Goal: Task Accomplishment & Management: Manage account settings

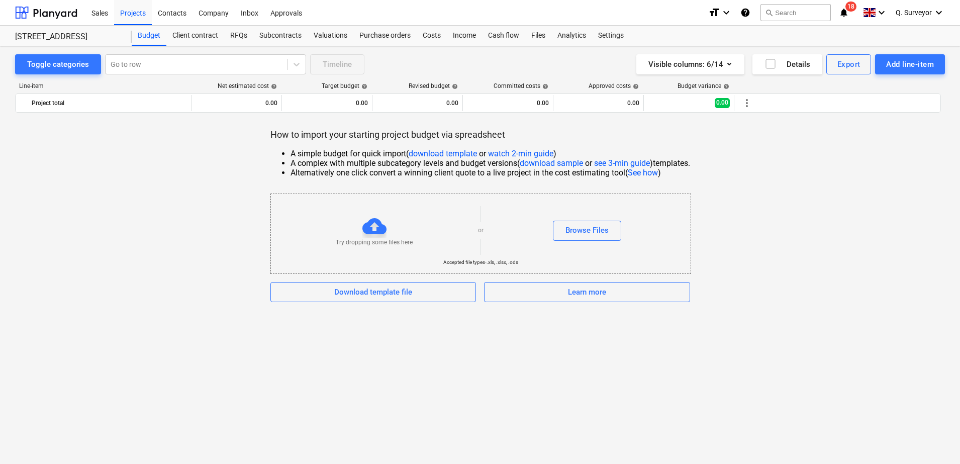
click at [845, 204] on div "How to import your starting project budget via spreadsheet A simple budget for …" at bounding box center [480, 215] width 930 height 173
click at [815, 239] on div "How to import your starting project budget via spreadsheet A simple budget for …" at bounding box center [480, 215] width 930 height 173
click at [597, 233] on div "Browse Files" at bounding box center [587, 230] width 43 height 13
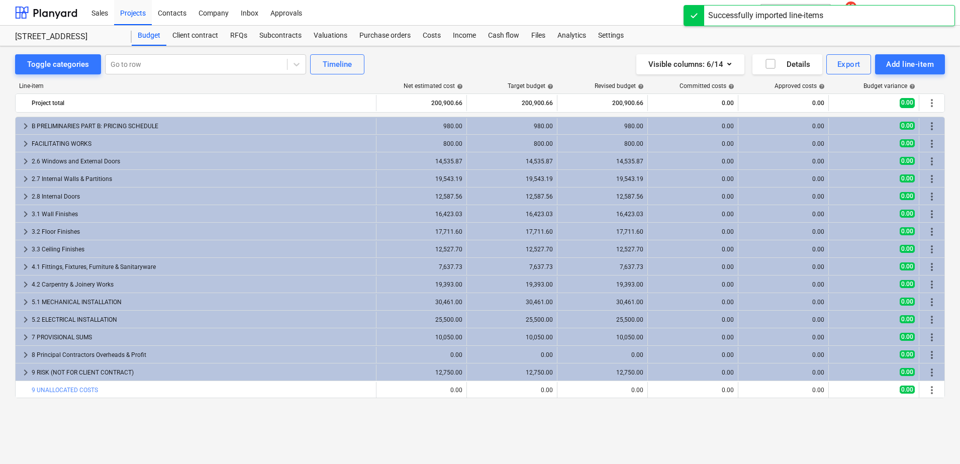
click at [528, 60] on div "Visible columns : 6/14 Details Export Add line-item" at bounding box center [723, 64] width 443 height 20
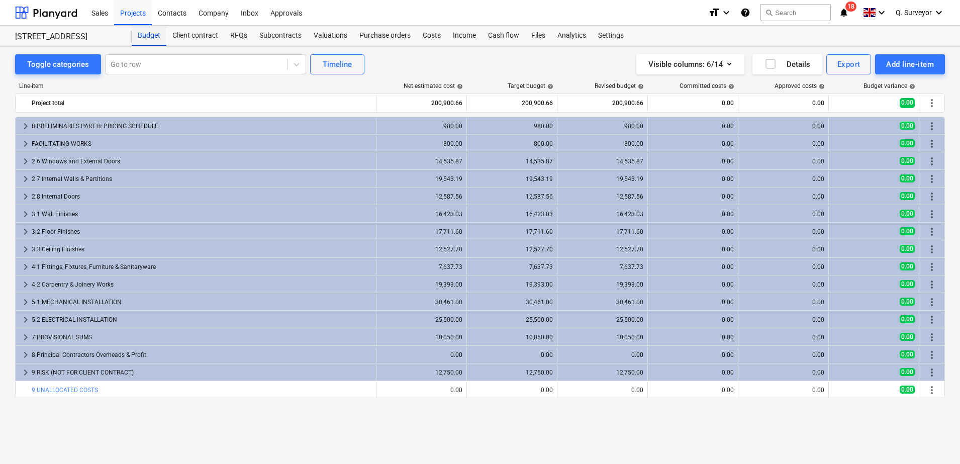
click at [149, 40] on div "Budget" at bounding box center [149, 36] width 35 height 20
click at [143, 14] on div "Projects" at bounding box center [133, 12] width 38 height 26
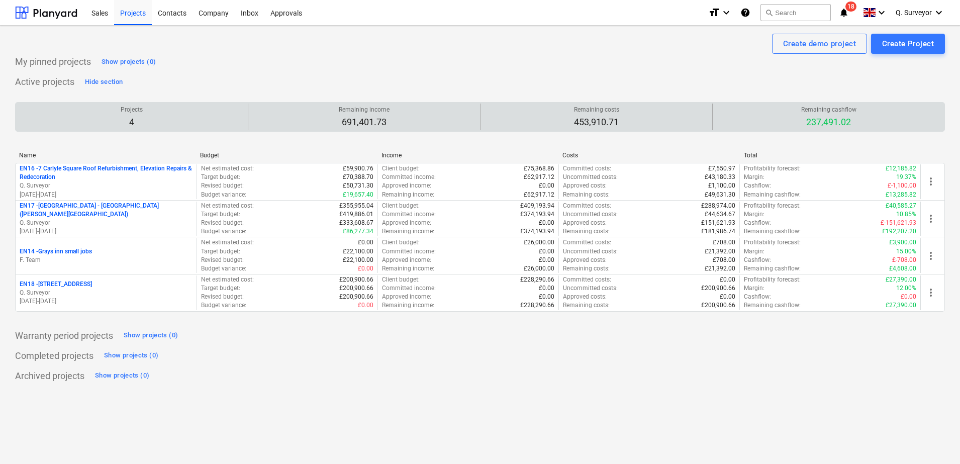
click at [837, 126] on p "237,491.02" at bounding box center [828, 122] width 55 height 12
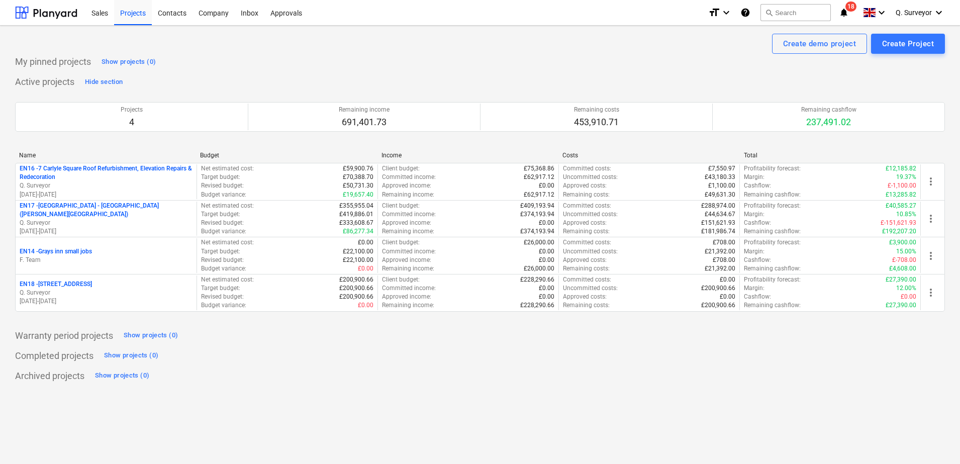
click at [825, 355] on div "Completed projects Show projects (0)" at bounding box center [480, 356] width 930 height 16
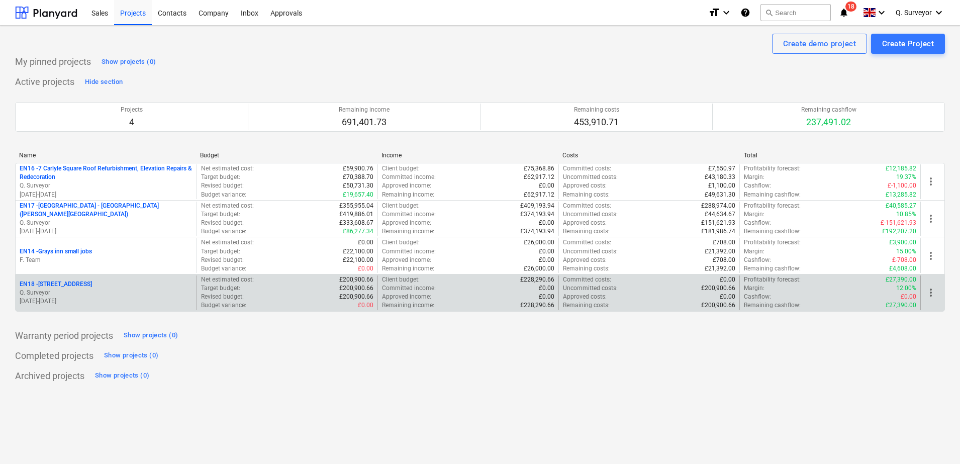
click at [76, 284] on p "EN18 - [STREET_ADDRESS]" at bounding box center [56, 284] width 72 height 9
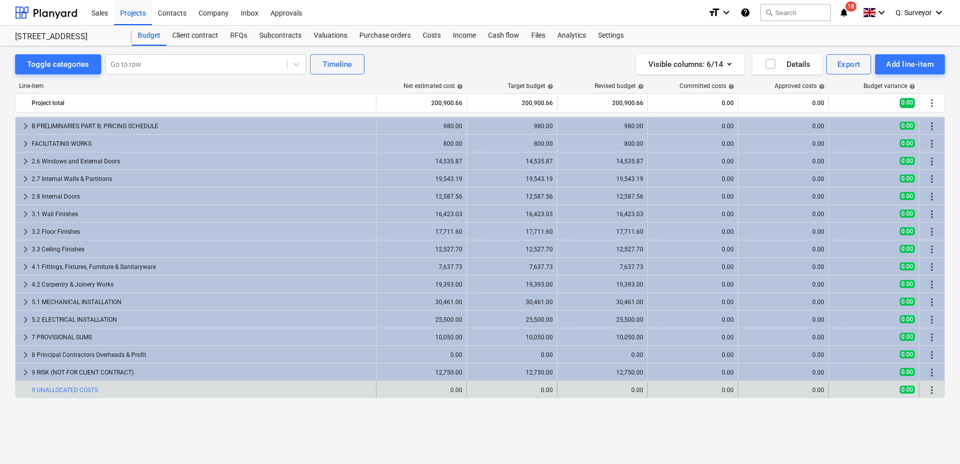
click at [929, 394] on span "more_vert" at bounding box center [932, 390] width 12 height 12
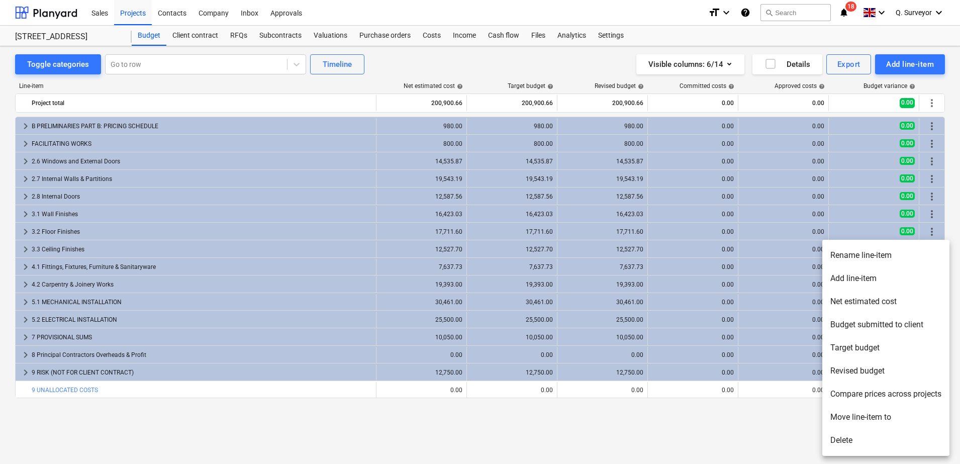
click at [869, 255] on li "Rename line-item" at bounding box center [885, 255] width 127 height 23
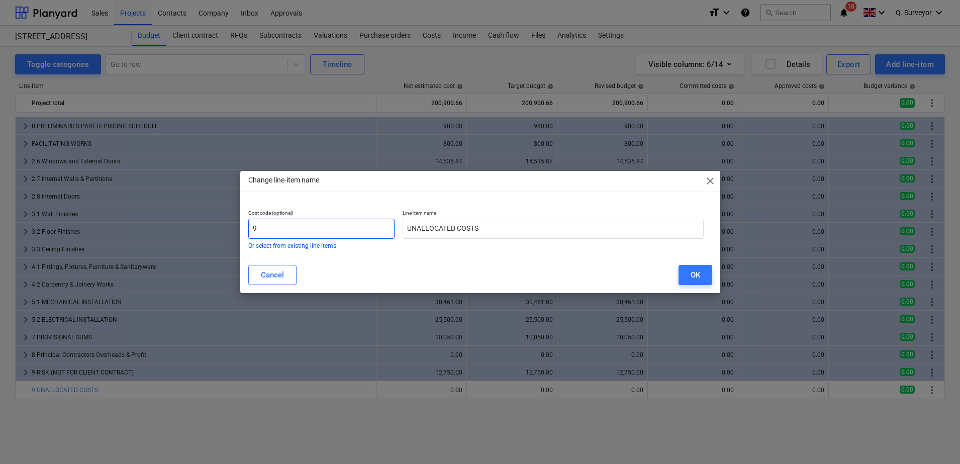
click at [271, 225] on input "9" at bounding box center [321, 229] width 147 height 20
type input "0"
type input "10"
click at [705, 280] on button "OK" at bounding box center [696, 275] width 34 height 20
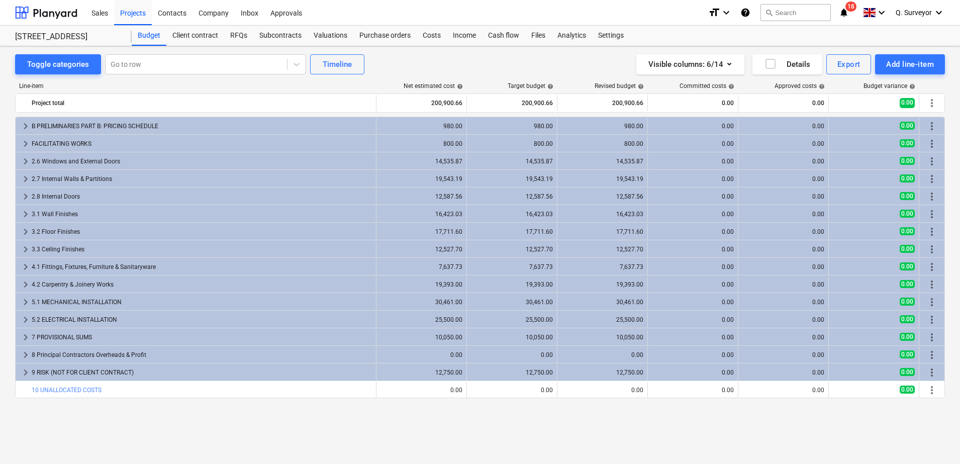
click at [176, 447] on div "Toggle categories Go to row Timeline Visible columns : 6/14 Details Export Add …" at bounding box center [480, 255] width 960 height 418
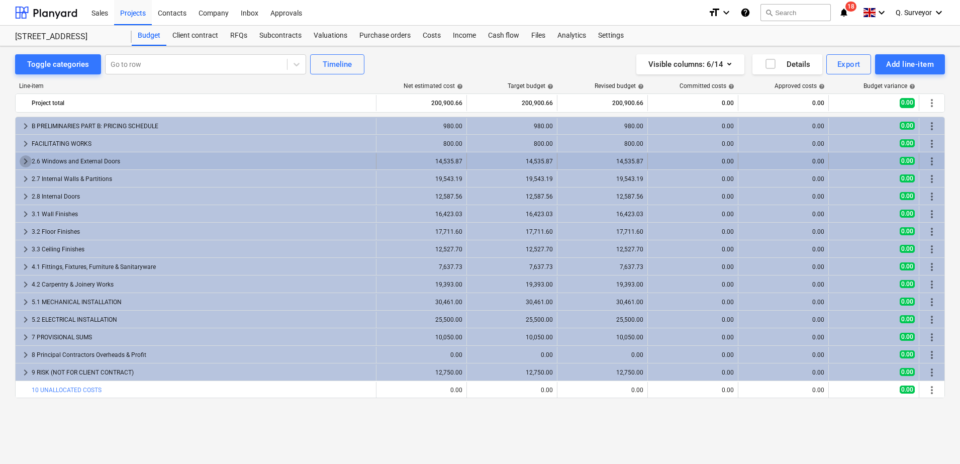
click at [24, 162] on span "keyboard_arrow_right" at bounding box center [26, 161] width 12 height 12
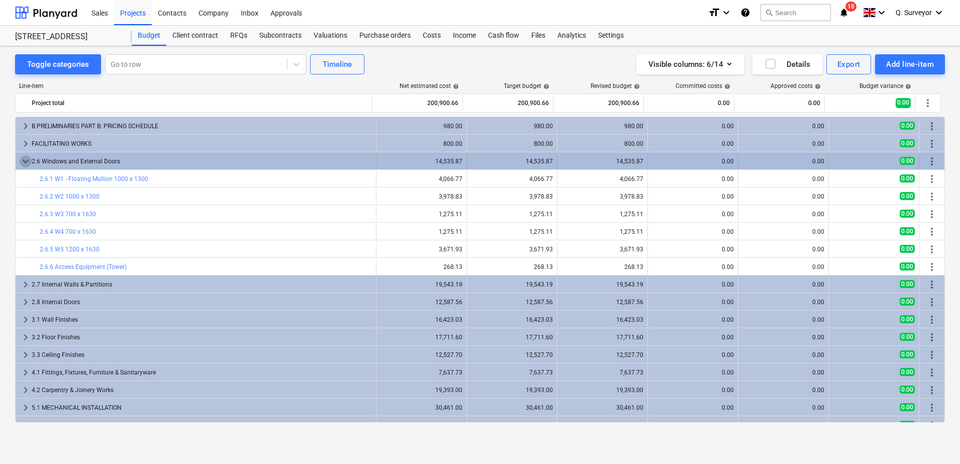
click at [23, 163] on span "keyboard_arrow_down" at bounding box center [26, 161] width 12 height 12
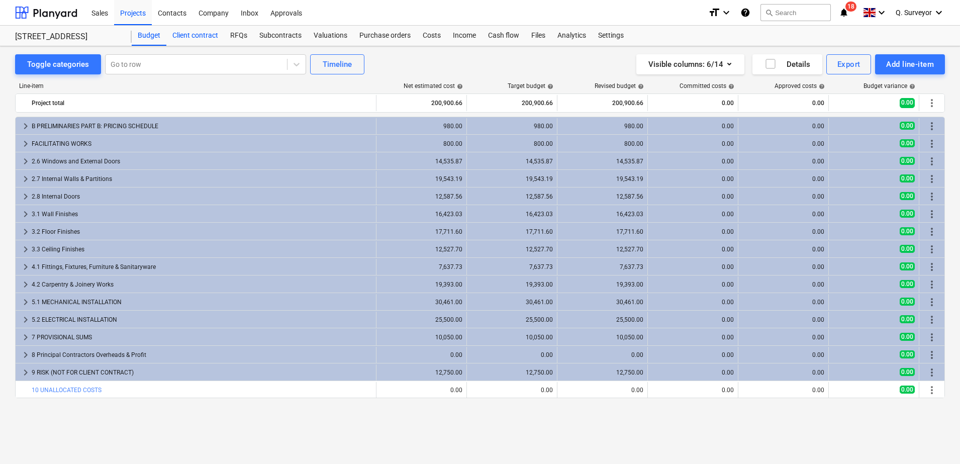
click at [193, 37] on div "Client contract" at bounding box center [195, 36] width 58 height 20
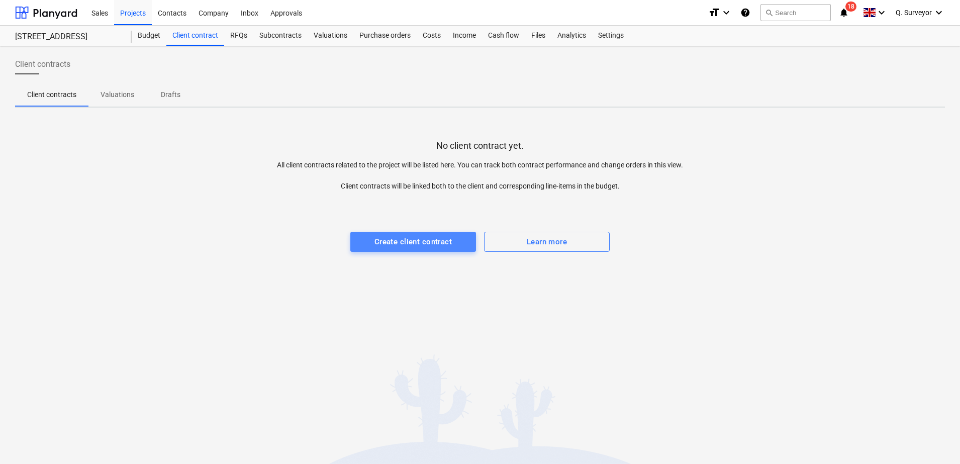
click at [400, 241] on div "Create client contract" at bounding box center [413, 241] width 77 height 13
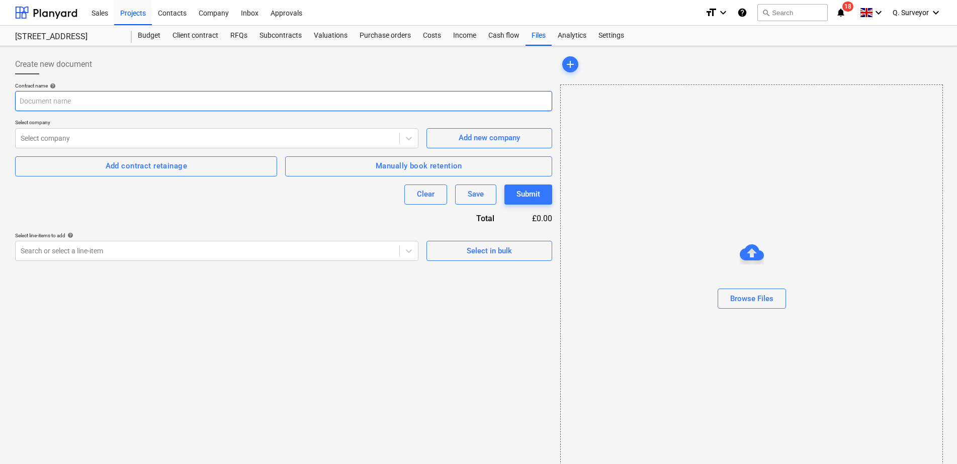
click at [98, 106] on input "text" at bounding box center [283, 101] width 537 height 20
type input "[PERSON_NAME]"
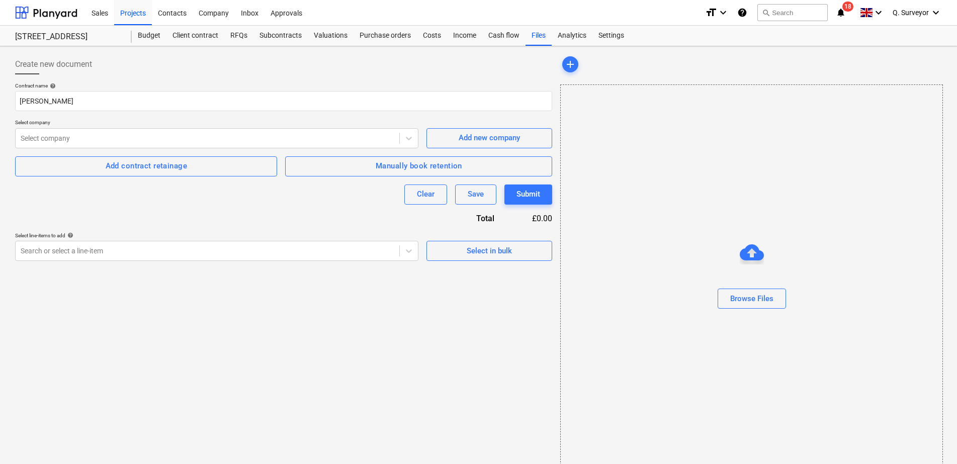
click at [331, 126] on p "Select company" at bounding box center [216, 123] width 403 height 9
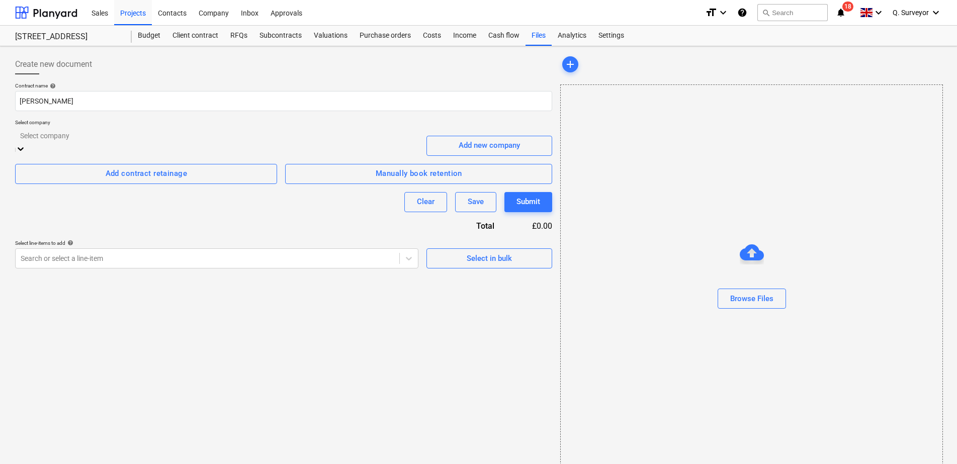
click at [296, 143] on div "Select company" at bounding box center [216, 136] width 403 height 16
type input "[PERSON_NAME]"
click at [137, 21] on div "Projects" at bounding box center [133, 12] width 38 height 26
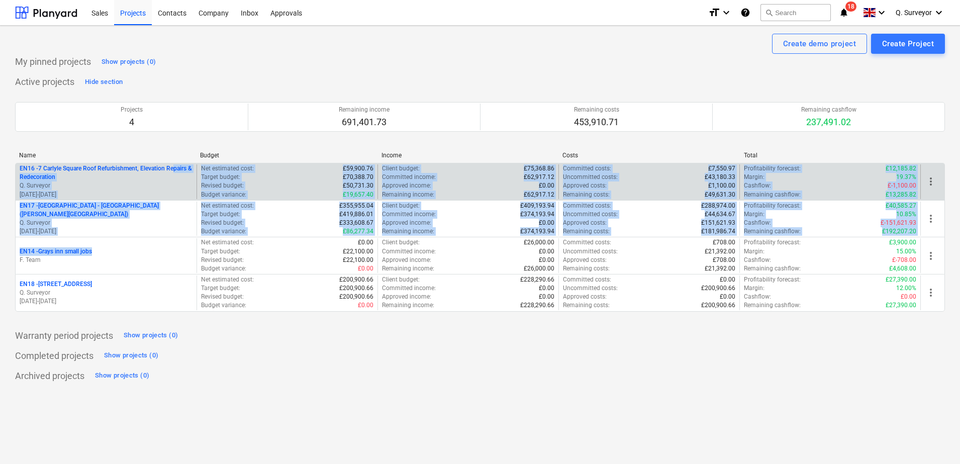
drag, startPoint x: 150, startPoint y: 251, endPoint x: 175, endPoint y: 171, distance: 83.8
click at [175, 171] on div "EN16 - 7 Carlyle Square Roof Refurbishment, Elevation Repairs & Redecoration Q.…" at bounding box center [480, 237] width 930 height 149
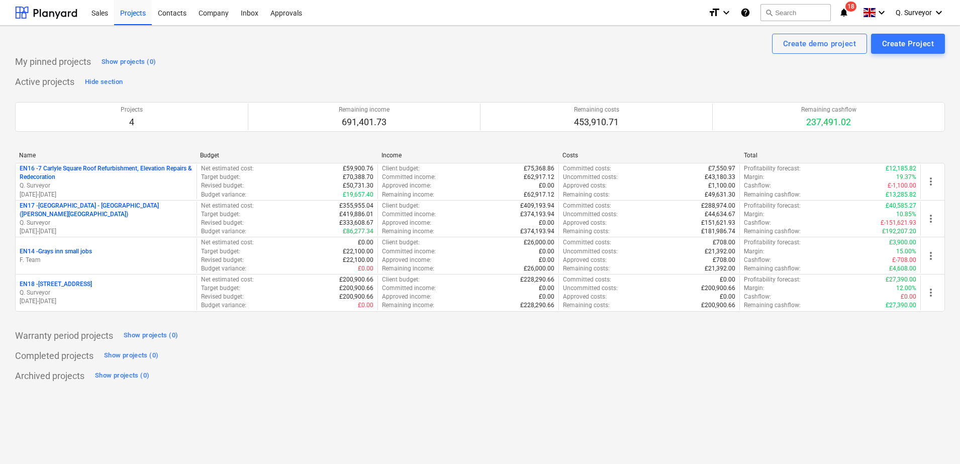
drag, startPoint x: 175, startPoint y: 171, endPoint x: 141, endPoint y: 254, distance: 89.7
click at [124, 263] on p "F. Team" at bounding box center [106, 260] width 173 height 9
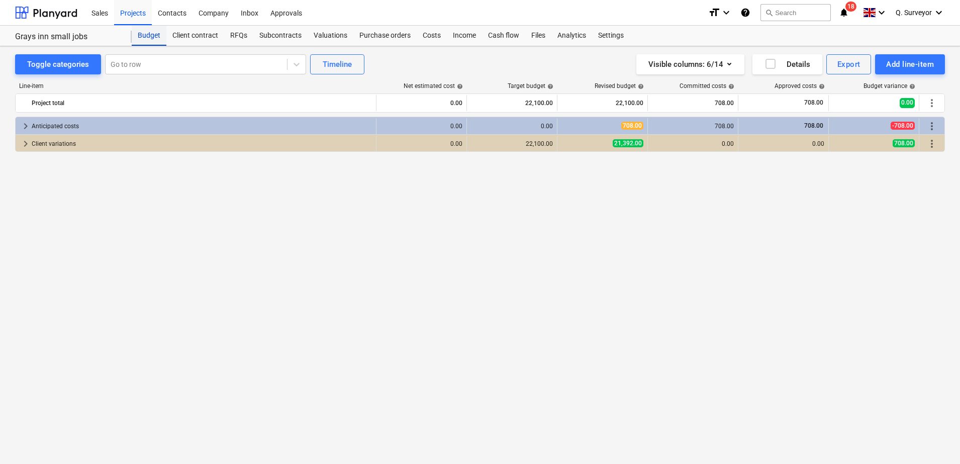
click at [144, 32] on div "Budget" at bounding box center [149, 36] width 35 height 20
click at [133, 15] on div "Projects" at bounding box center [133, 12] width 38 height 26
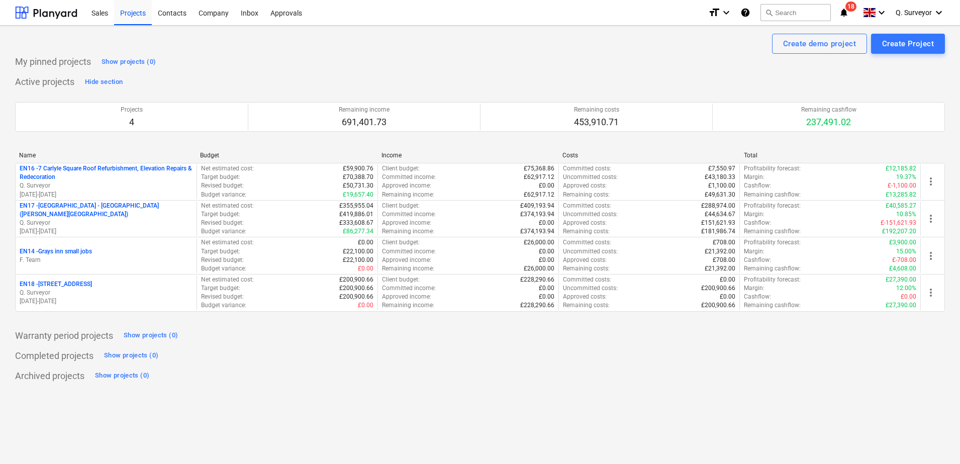
click at [424, 46] on div "Create demo project Create Project" at bounding box center [480, 44] width 930 height 20
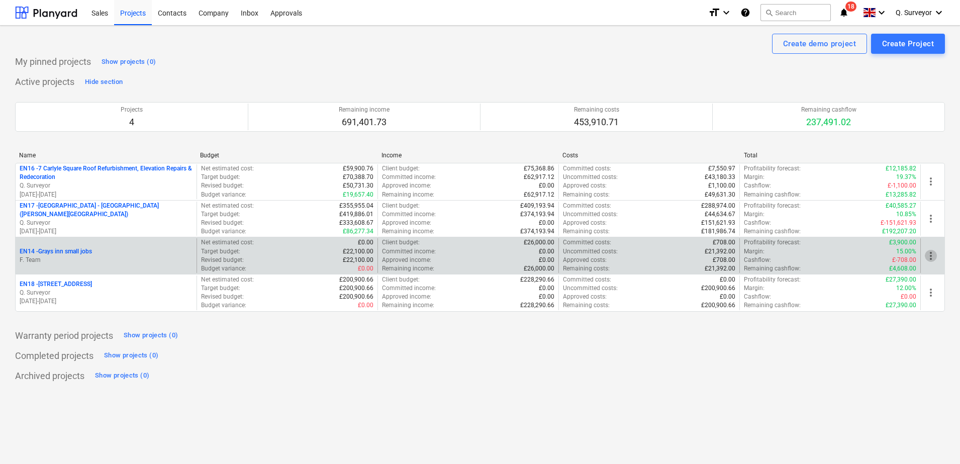
click at [932, 261] on span "more_vert" at bounding box center [931, 256] width 12 height 12
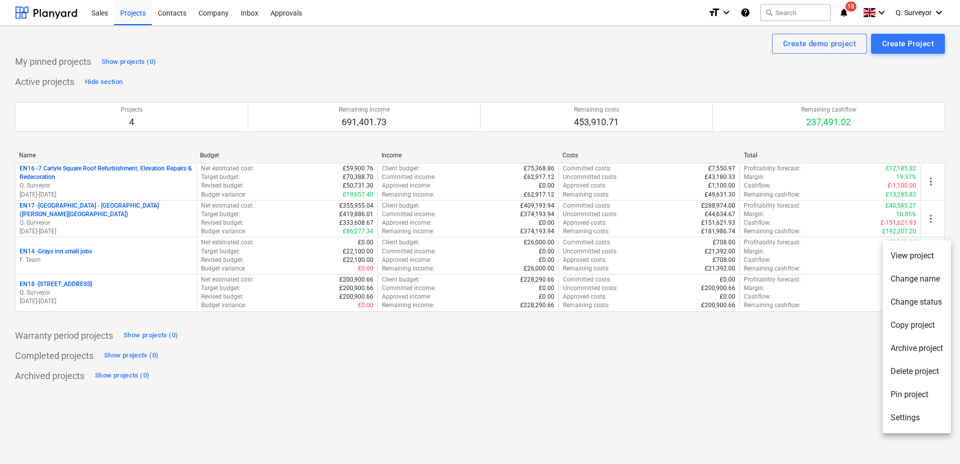
click at [712, 377] on div at bounding box center [480, 232] width 960 height 464
drag, startPoint x: 926, startPoint y: 255, endPoint x: 928, endPoint y: 159, distance: 96.0
click at [928, 159] on div "Name Budget Income Costs Total EN16 - 7 Carlyle Square Roof Refurbishment, Elev…" at bounding box center [480, 234] width 930 height 164
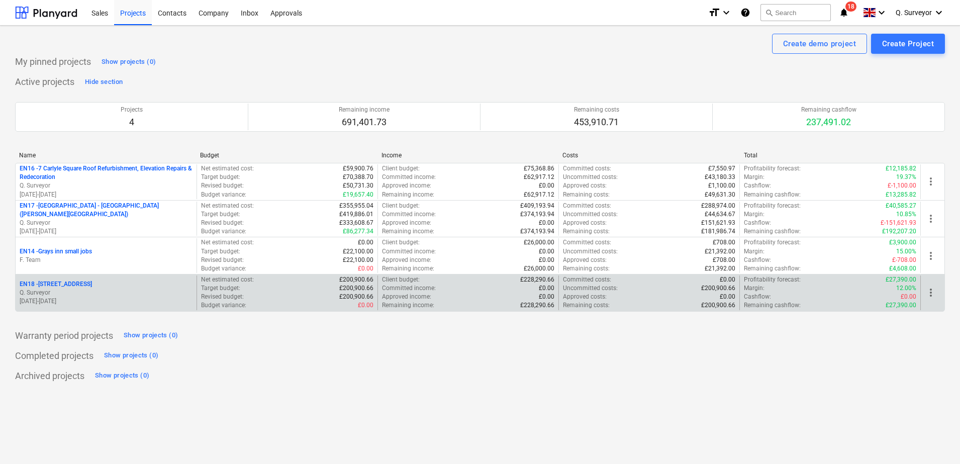
drag, startPoint x: 930, startPoint y: 182, endPoint x: 924, endPoint y: 285, distance: 102.2
click at [924, 285] on div "EN16 - 7 Carlyle Square Roof Refurbishment, Elevation Repairs & Redecoration Q.…" at bounding box center [480, 237] width 930 height 149
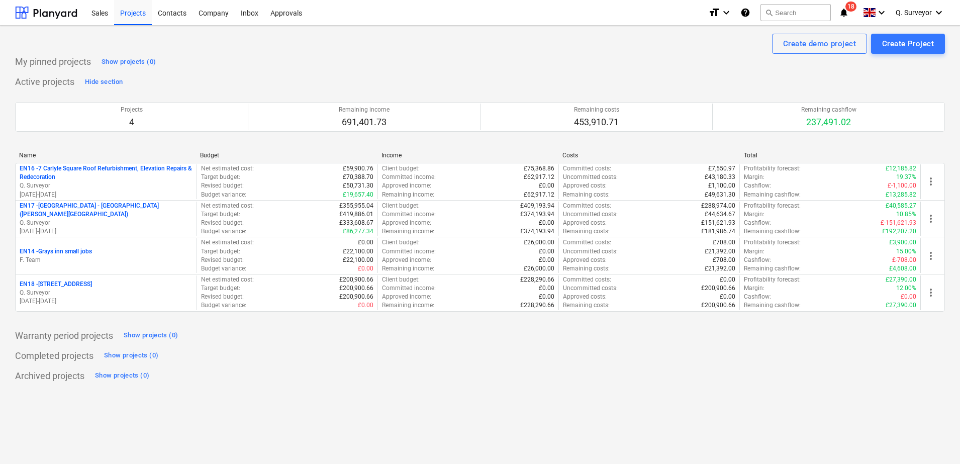
click at [29, 154] on div "Name" at bounding box center [105, 155] width 173 height 7
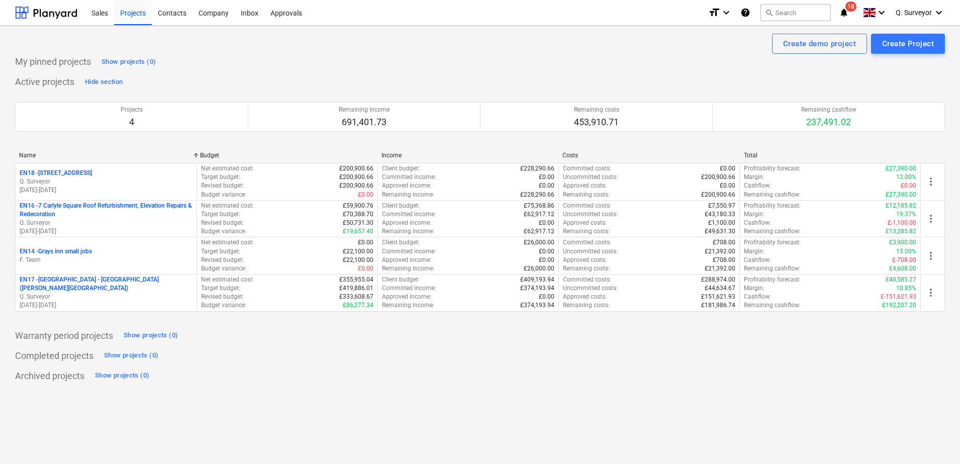
click at [31, 154] on div "Name" at bounding box center [105, 155] width 173 height 7
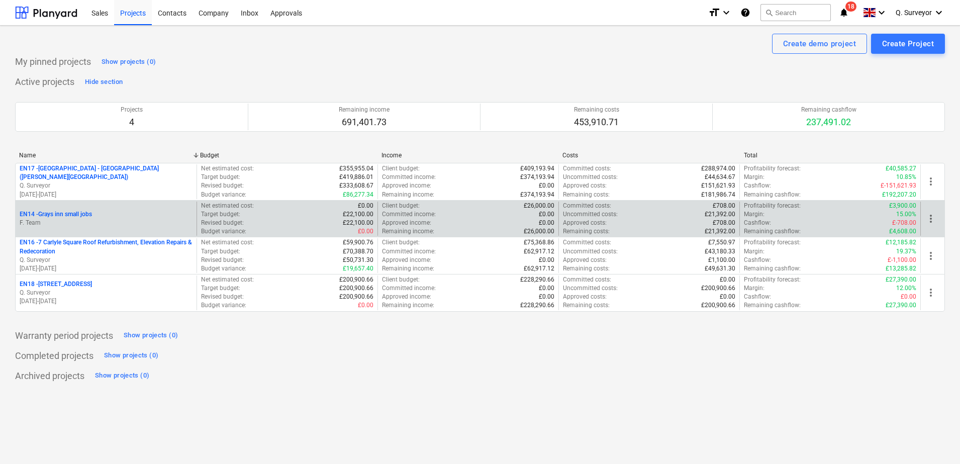
click at [930, 222] on span "more_vert" at bounding box center [931, 219] width 12 height 12
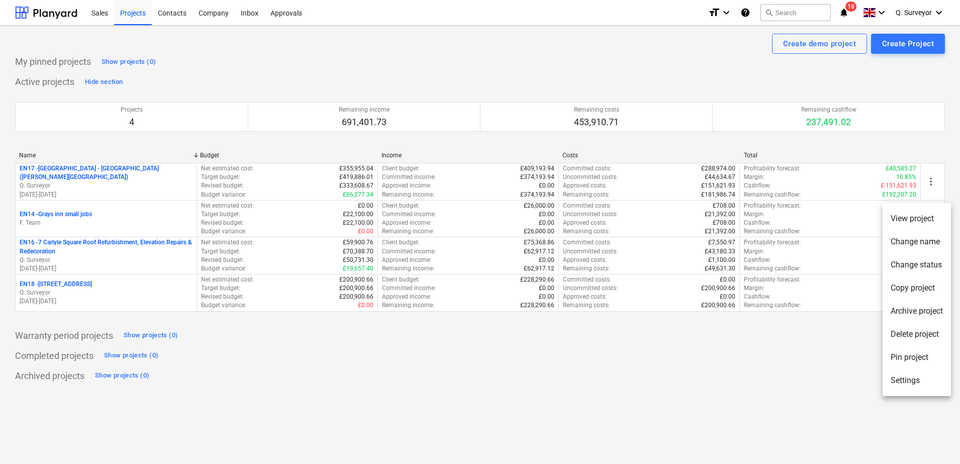
click at [914, 380] on li "Settings" at bounding box center [917, 380] width 68 height 23
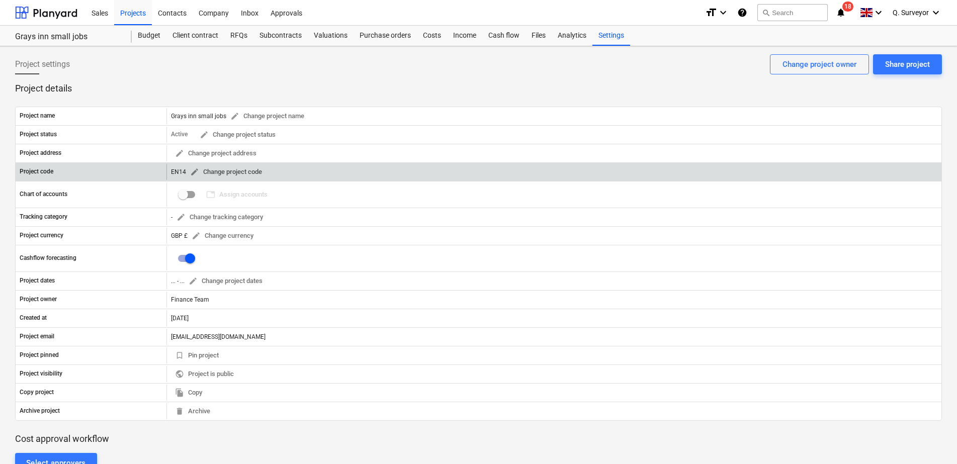
click at [191, 171] on span "edit" at bounding box center [194, 171] width 9 height 9
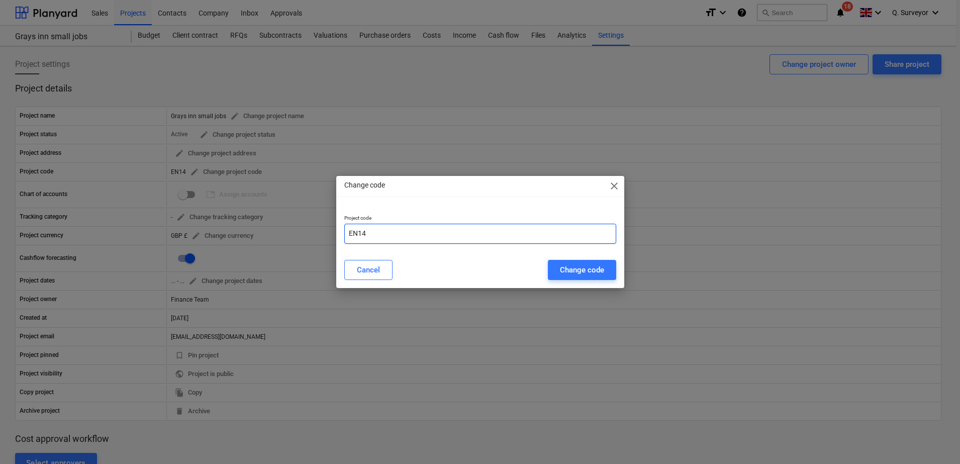
click at [378, 231] on input "EN14" at bounding box center [480, 234] width 272 height 20
click at [609, 188] on span "close" at bounding box center [614, 186] width 12 height 12
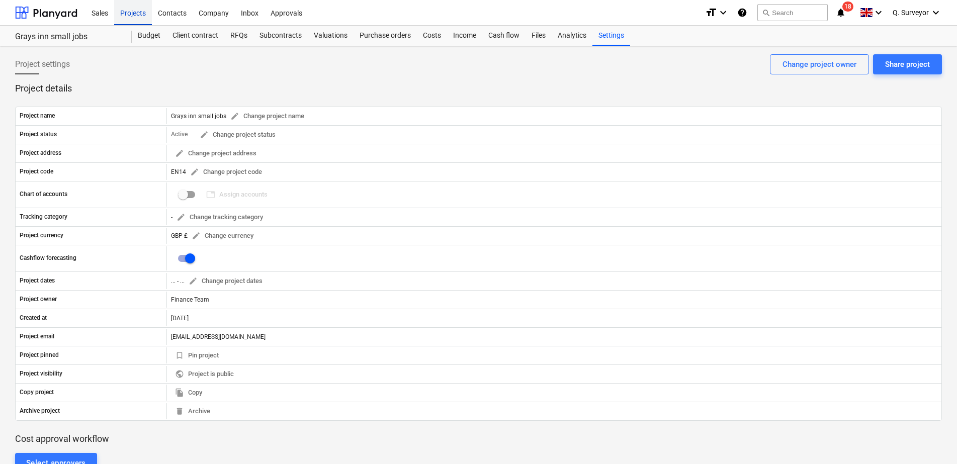
click at [130, 9] on div "Projects" at bounding box center [133, 12] width 38 height 26
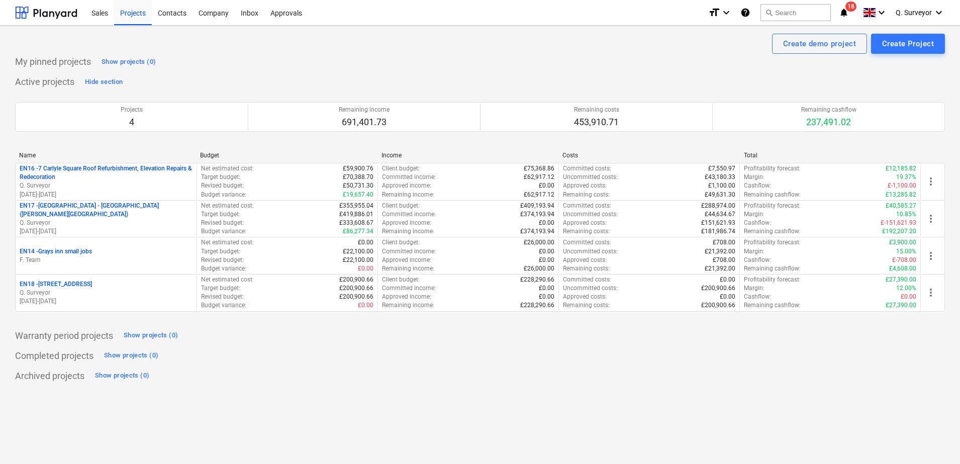
click at [37, 154] on div "Name" at bounding box center [105, 155] width 173 height 7
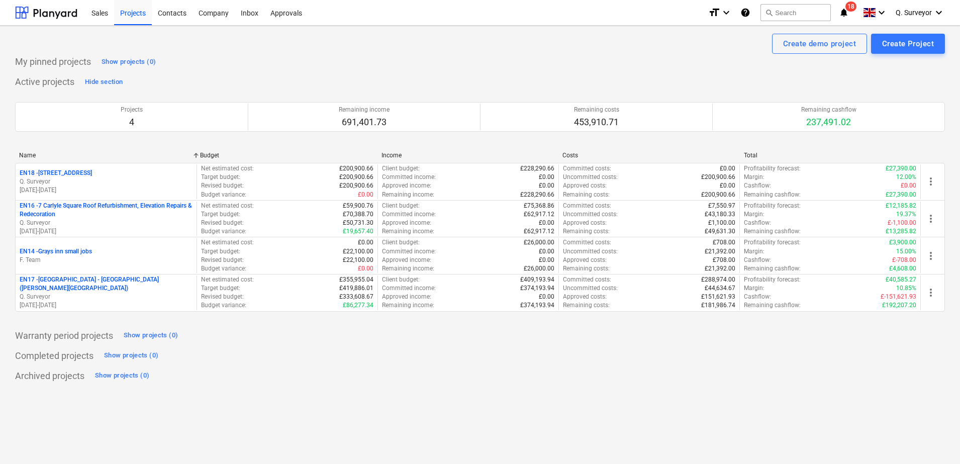
click at [31, 153] on div "Name" at bounding box center [105, 155] width 173 height 7
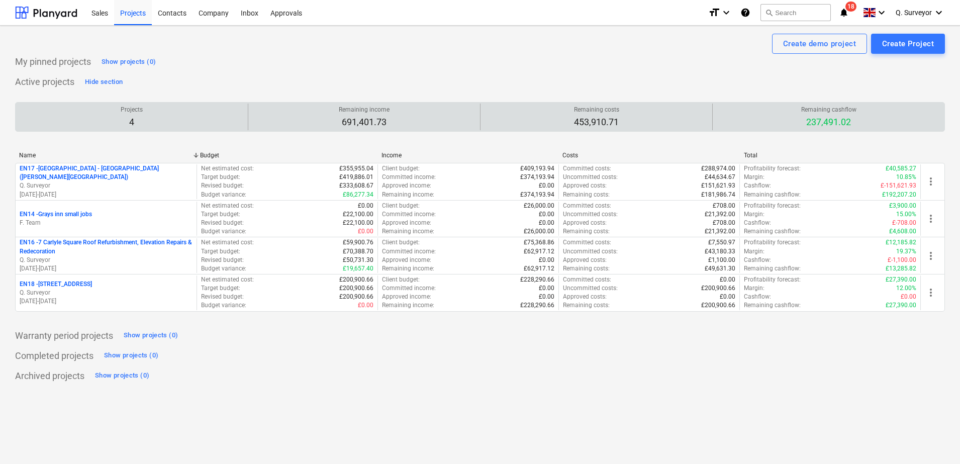
click at [828, 118] on p "237,491.02" at bounding box center [828, 122] width 55 height 12
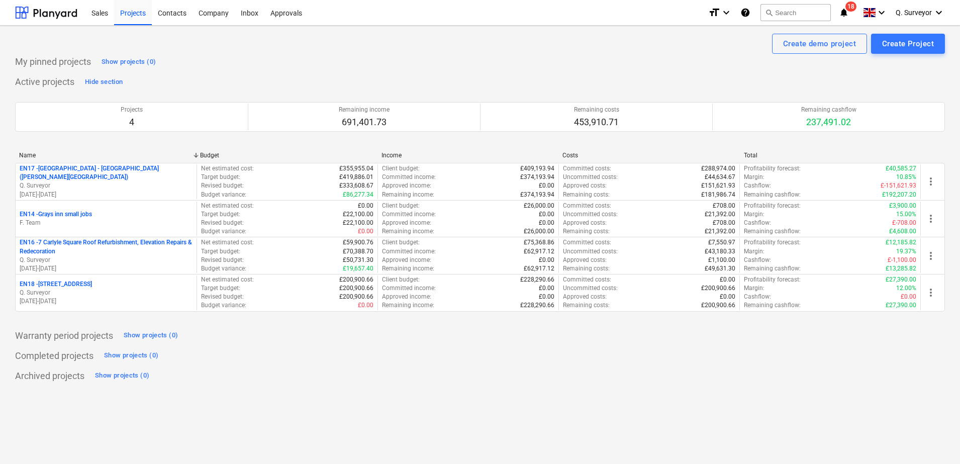
drag, startPoint x: 160, startPoint y: 10, endPoint x: 333, endPoint y: 3, distance: 172.6
click at [160, 10] on div "Contacts" at bounding box center [172, 12] width 41 height 26
